Goal: Task Accomplishment & Management: Manage account settings

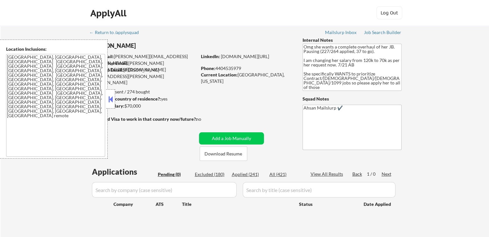
drag, startPoint x: 250, startPoint y: 176, endPoint x: 210, endPoint y: 12, distance: 169.7
click at [249, 176] on div "Applied (241)" at bounding box center [248, 174] width 32 height 6
select select ""applied""
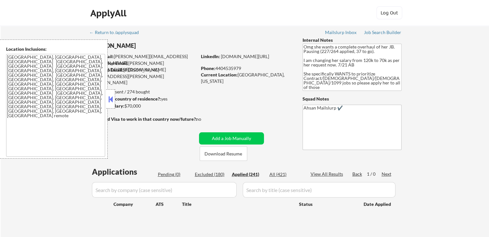
select select ""applied""
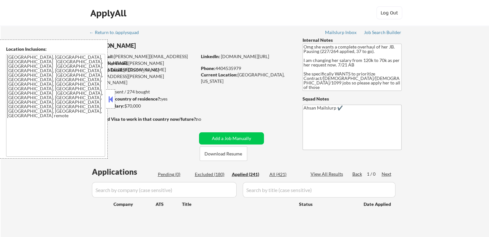
select select ""applied""
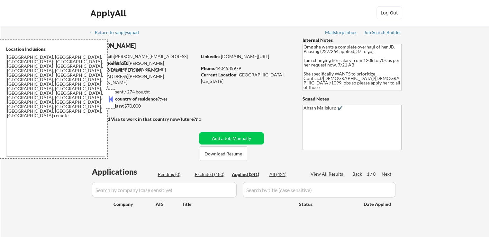
select select ""applied""
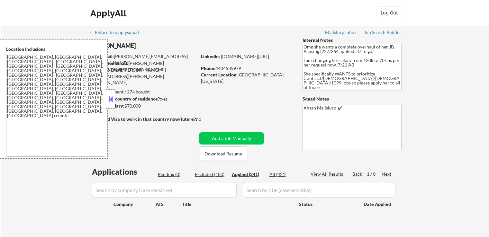
select select ""applied""
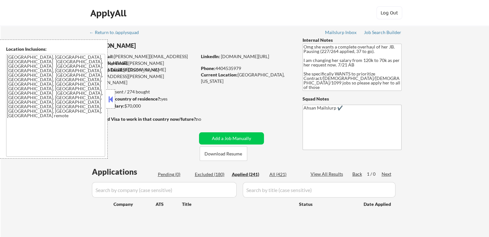
select select ""applied""
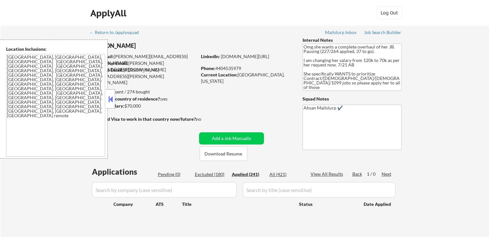
select select ""applied""
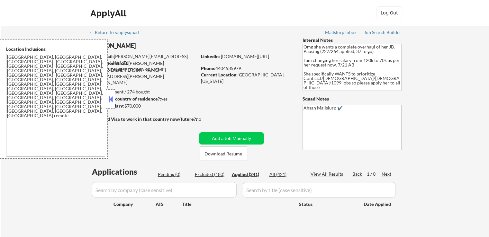
select select ""applied""
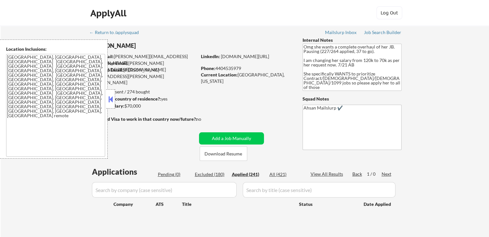
select select ""applied""
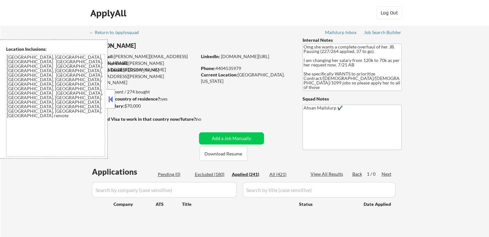
select select ""applied""
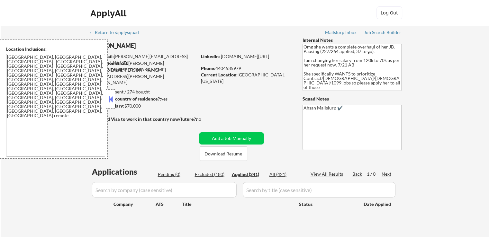
select select ""applied""
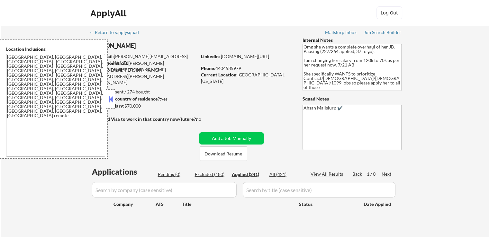
select select ""applied""
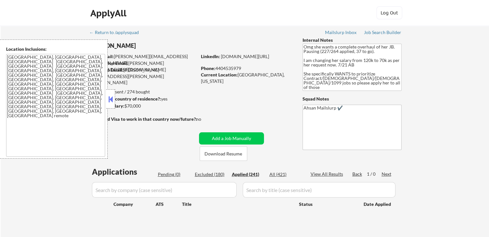
select select ""applied""
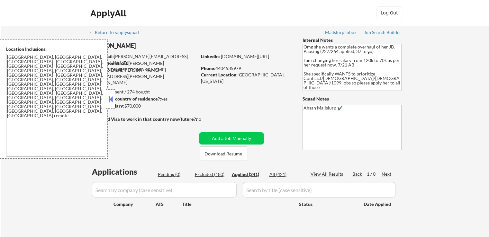
select select ""applied""
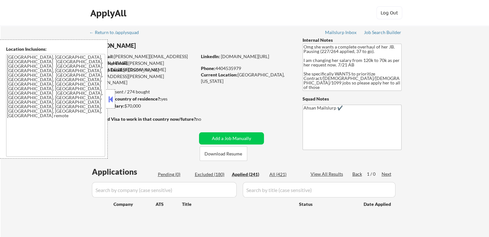
select select ""applied""
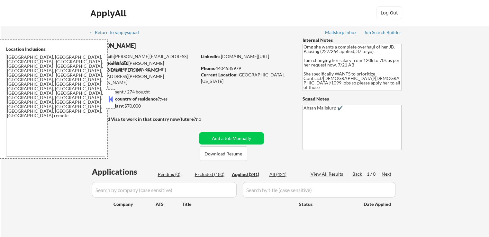
select select ""applied""
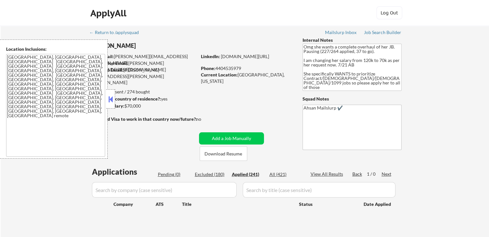
select select ""applied""
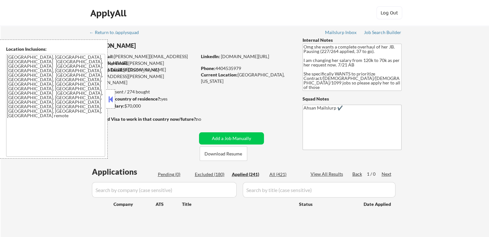
select select ""applied""
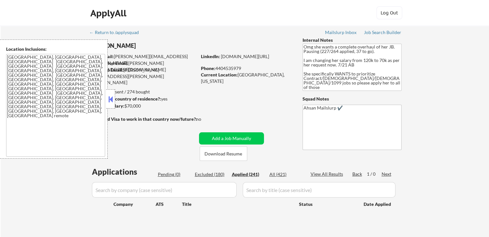
select select ""applied""
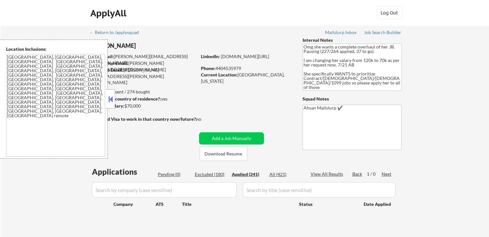
select select ""applied""
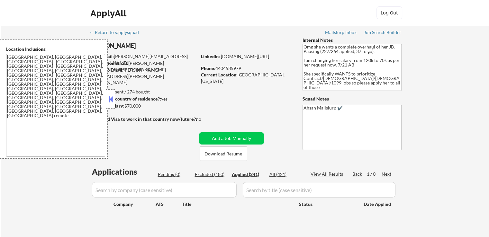
select select ""applied""
